Goal: Information Seeking & Learning: Learn about a topic

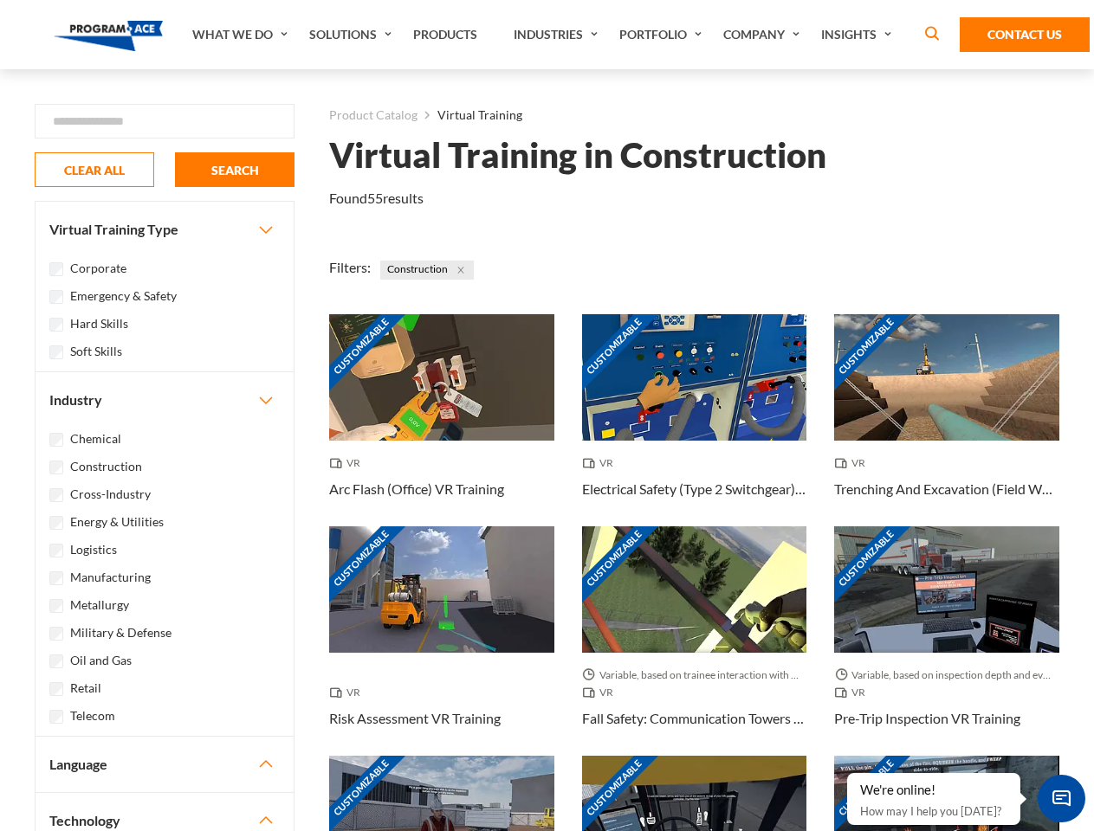
click at [242, 35] on link "What We Do" at bounding box center [242, 34] width 117 height 69
click at [352, 35] on link "Solutions" at bounding box center [353, 34] width 104 height 69
click at [558, 35] on link "Industries" at bounding box center [558, 34] width 106 height 69
click at [765, 35] on link "Company" at bounding box center [764, 34] width 98 height 69
click at [859, 35] on link "Insights" at bounding box center [858, 34] width 92 height 69
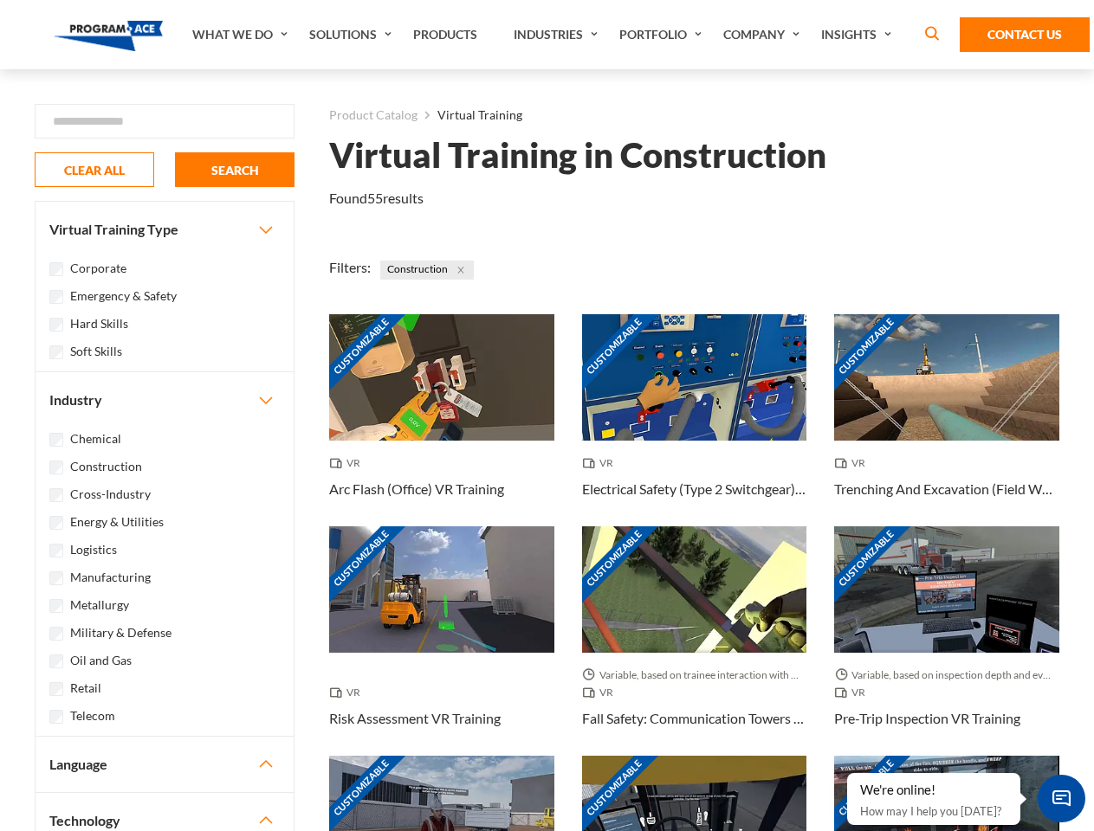
click at [0, 0] on div "Blog White Papers News" at bounding box center [0, 0] width 0 height 0
click at [0, 0] on strong "How Virtual Learning Can Enhance Workforce Productivity: A Guide for L&D Manage…" at bounding box center [0, 0] width 0 height 0
click at [1061, 799] on span "Minimize live chat window" at bounding box center [1061, 798] width 63 height 63
click at [848, 774] on div "Customizable" at bounding box center [946, 819] width 225 height 126
